Goal: Information Seeking & Learning: Find specific fact

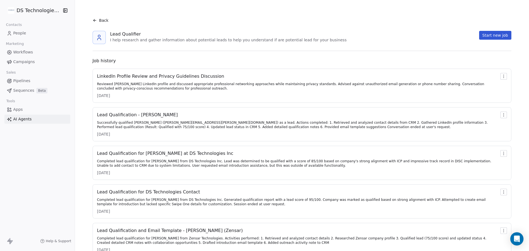
click at [22, 31] on span "People" at bounding box center [19, 33] width 13 height 6
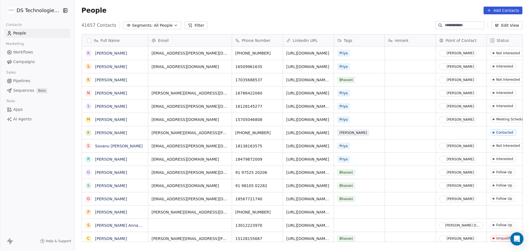
click at [188, 26] on icon at bounding box center [190, 25] width 4 height 4
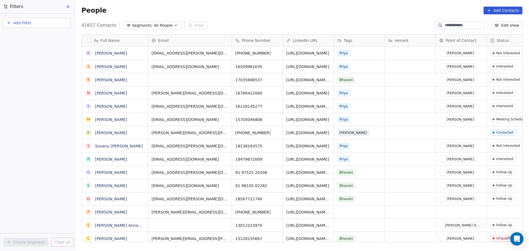
click at [9, 22] on icon "button" at bounding box center [9, 22] width 0 height 2
click at [39, 39] on div "Contact properties" at bounding box center [37, 35] width 63 height 9
type input "**"
click at [20, 52] on div "Point of Contact" at bounding box center [37, 55] width 63 height 9
drag, startPoint x: 35, startPoint y: 20, endPoint x: 37, endPoint y: 26, distance: 6.5
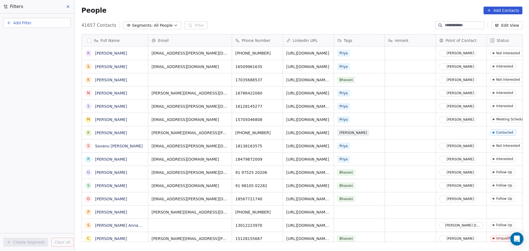
click at [36, 20] on button "Add Filter" at bounding box center [36, 23] width 67 height 10
click at [36, 34] on span "Contact properties" at bounding box center [27, 36] width 36 height 6
type input "**"
click at [41, 53] on div "Point of Contact" at bounding box center [37, 55] width 63 height 9
click at [26, 127] on div "Where property Point of Contact Is Select Point of Contact Add filter to this g…" at bounding box center [37, 131] width 74 height 237
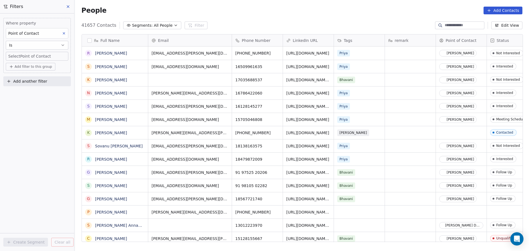
click at [38, 59] on body "DS Technologies Inc Contacts People Marketing Workflows Campaigns Sales Pipelin…" at bounding box center [264, 125] width 529 height 251
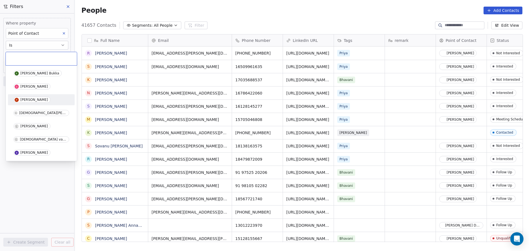
click at [40, 98] on div "[PERSON_NAME]" at bounding box center [34, 100] width 28 height 4
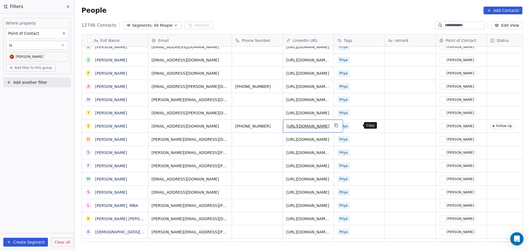
click at [338, 126] on icon "grid" at bounding box center [336, 125] width 4 height 4
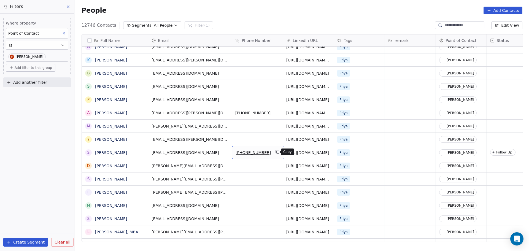
click at [275, 152] on icon "grid" at bounding box center [277, 152] width 4 height 4
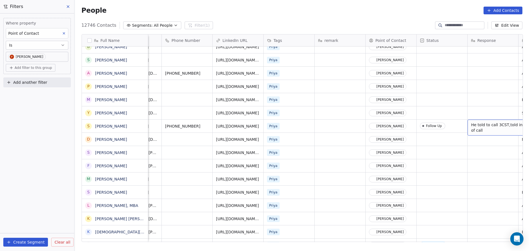
scroll to position [0, 167]
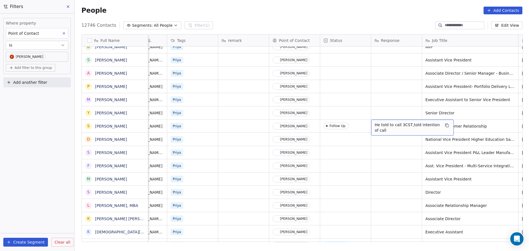
click at [403, 127] on span "He told to call 3CST,told intention of call" at bounding box center [408, 127] width 66 height 11
click at [389, 129] on textarea "**********" at bounding box center [412, 128] width 82 height 17
click at [444, 125] on textarea "**********" at bounding box center [412, 128] width 82 height 17
type textarea "**********"
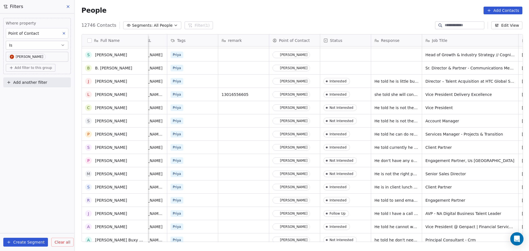
scroll to position [2148, 0]
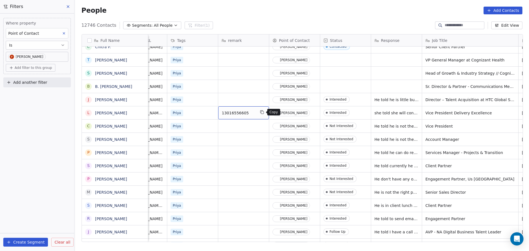
click at [261, 114] on icon "grid" at bounding box center [262, 112] width 4 height 4
click at [260, 114] on icon "grid" at bounding box center [262, 112] width 4 height 4
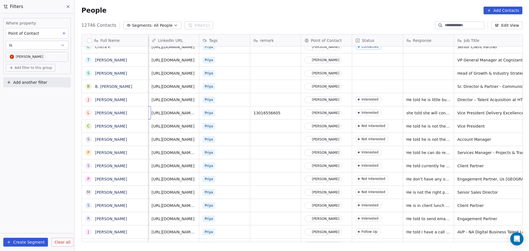
scroll to position [0, 84]
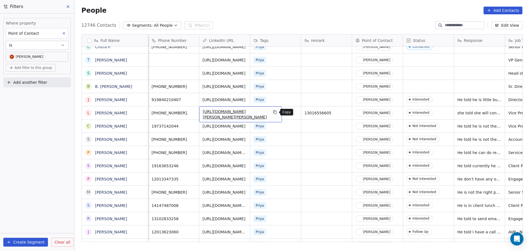
click at [276, 112] on icon "grid" at bounding box center [275, 112] width 4 height 4
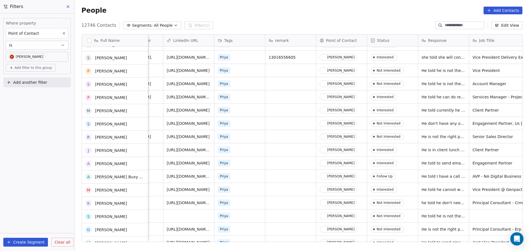
scroll to position [2203, 0]
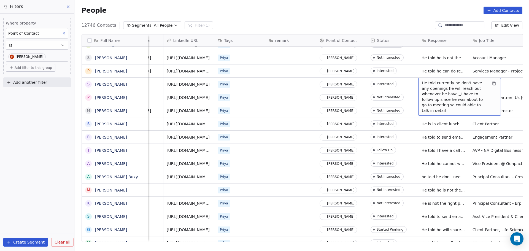
click at [427, 87] on span "He told currently he don't have any openings he will reach out whenever he have…" at bounding box center [455, 96] width 66 height 33
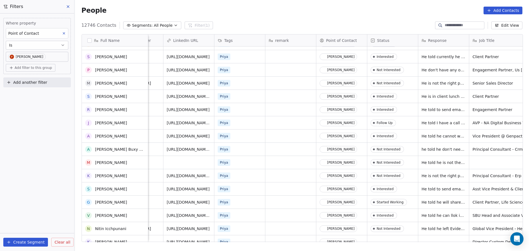
scroll to position [2314, 0]
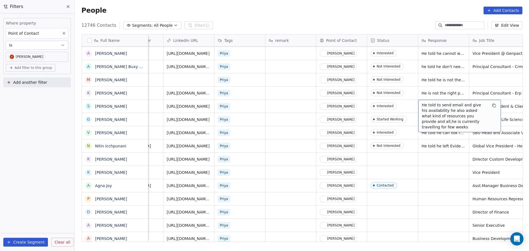
click at [432, 106] on span "He told to send email and give his availability he also asked what kind of reso…" at bounding box center [455, 116] width 66 height 28
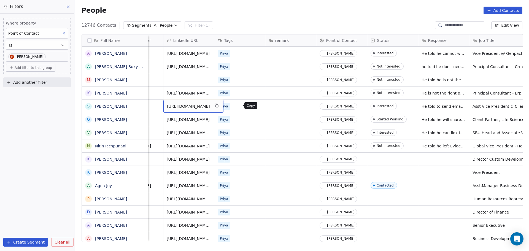
click at [218, 104] on icon "grid" at bounding box center [216, 105] width 4 height 4
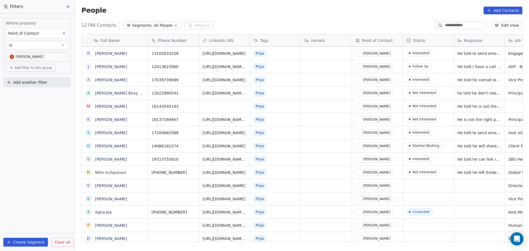
scroll to position [0, 0]
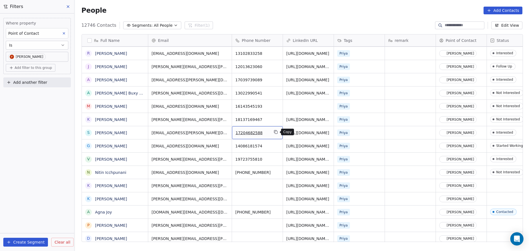
click at [276, 132] on icon "grid" at bounding box center [276, 132] width 4 height 4
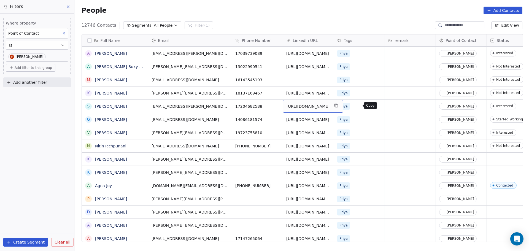
click at [337, 104] on icon "grid" at bounding box center [335, 105] width 2 height 2
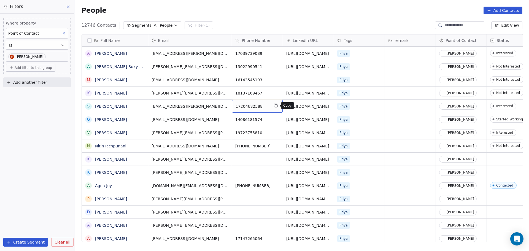
click at [275, 106] on icon "grid" at bounding box center [276, 105] width 4 height 4
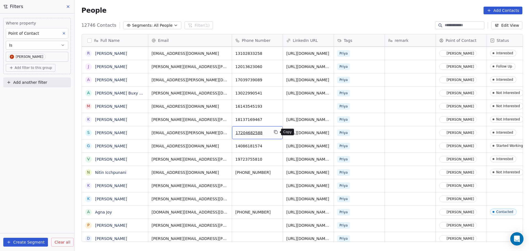
click at [276, 132] on icon "grid" at bounding box center [276, 132] width 4 height 4
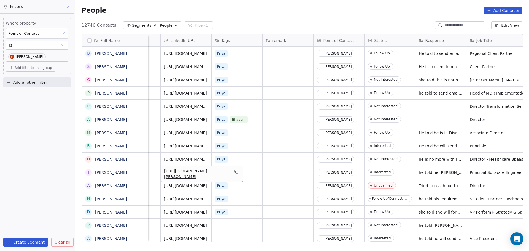
scroll to position [0, 84]
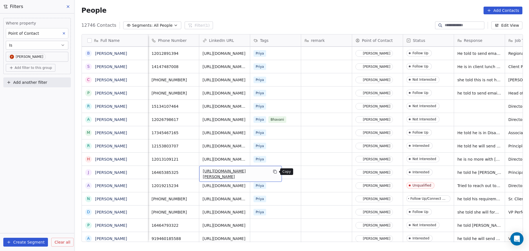
click at [276, 170] on icon "grid" at bounding box center [275, 171] width 4 height 4
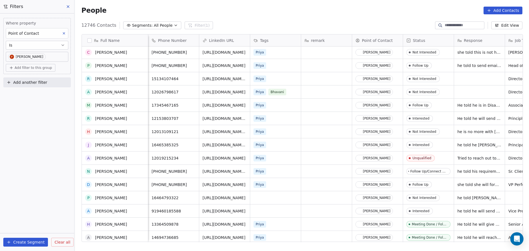
scroll to position [3360, 0]
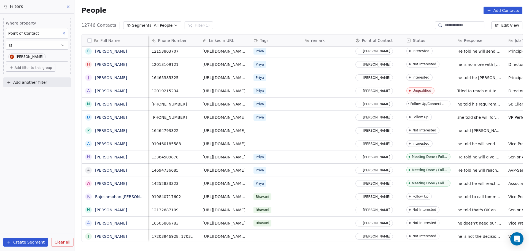
click at [419, 39] on span "Status" at bounding box center [419, 41] width 12 height 6
click at [432, 37] on html "DS Technologies Inc Contacts People Marketing Workflows Campaigns Sales Pipelin…" at bounding box center [264, 125] width 529 height 251
click at [40, 80] on span "Add another filter" at bounding box center [30, 83] width 34 height 6
click at [37, 93] on span "Contact properties" at bounding box center [27, 96] width 36 height 6
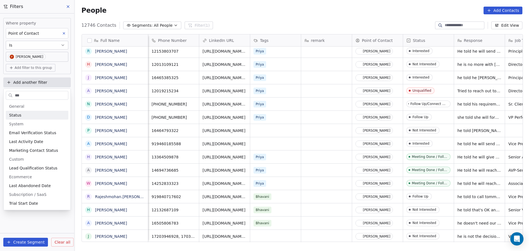
type input "***"
click at [23, 111] on div "Status" at bounding box center [37, 115] width 63 height 9
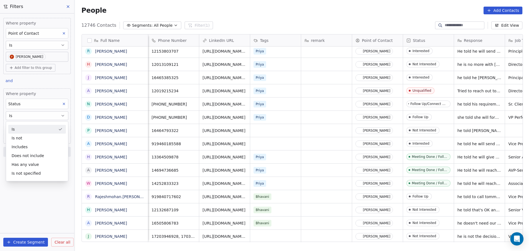
click at [41, 116] on button "Is" at bounding box center [37, 115] width 63 height 9
click at [28, 127] on body "DS Technologies Inc Contacts People Marketing Workflows Campaigns Sales Pipelin…" at bounding box center [264, 125] width 529 height 251
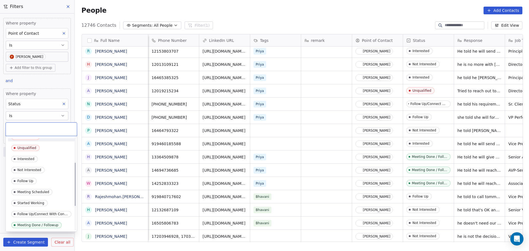
scroll to position [105, 0]
click at [53, 160] on div "Interested" at bounding box center [41, 159] width 60 height 6
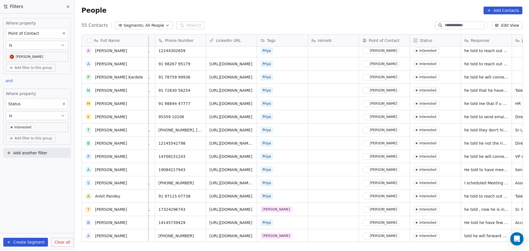
scroll to position [504, 0]
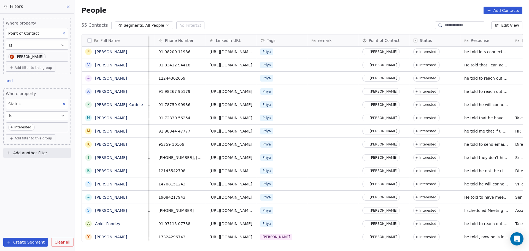
click at [474, 107] on span "he told he will connect me to right person within [PERSON_NAME] he told to send…" at bounding box center [486, 105] width 44 height 6
click at [475, 108] on div "he told he will connect me to right person within [PERSON_NAME] he told to send…" at bounding box center [486, 104] width 51 height 13
click at [466, 105] on span "he told he will connect me to right person within [PERSON_NAME] he told to send…" at bounding box center [486, 105] width 44 height 6
click at [475, 105] on span "he told he will connect me to right person within [PERSON_NAME] he told to send…" at bounding box center [486, 105] width 44 height 6
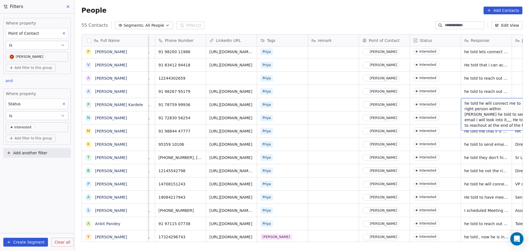
click at [490, 108] on span "he told he will connect me to right person within [PERSON_NAME] he told to send…" at bounding box center [497, 115] width 66 height 28
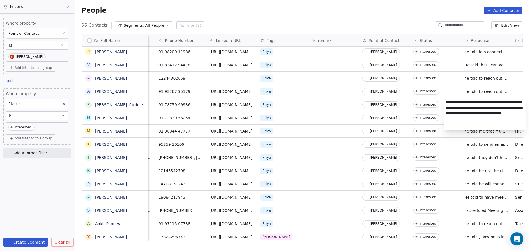
click at [450, 135] on html "DS Technologies Inc Contacts People Marketing Workflows Campaigns Sales Pipelin…" at bounding box center [264, 125] width 529 height 251
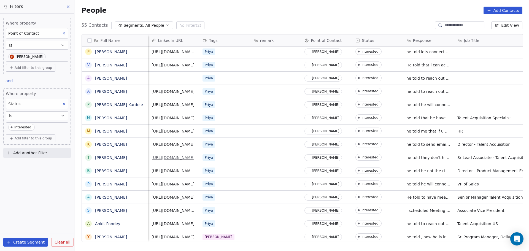
scroll to position [0, 84]
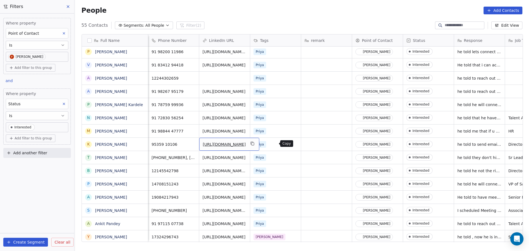
click at [255, 146] on button "grid" at bounding box center [252, 143] width 7 height 7
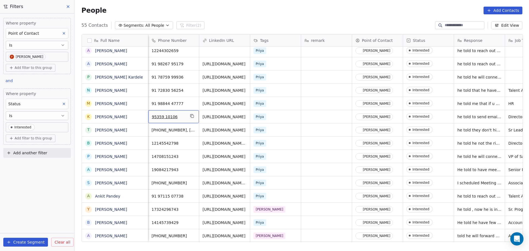
scroll to position [0, 0]
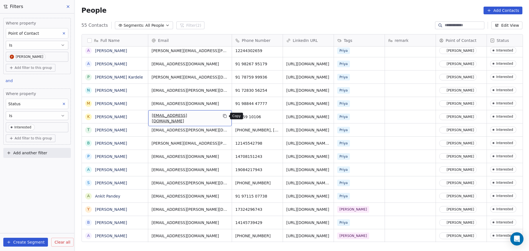
click at [223, 118] on icon "grid" at bounding box center [225, 116] width 4 height 4
click at [277, 117] on icon "grid" at bounding box center [276, 116] width 4 height 4
